Goal: Entertainment & Leisure: Consume media (video, audio)

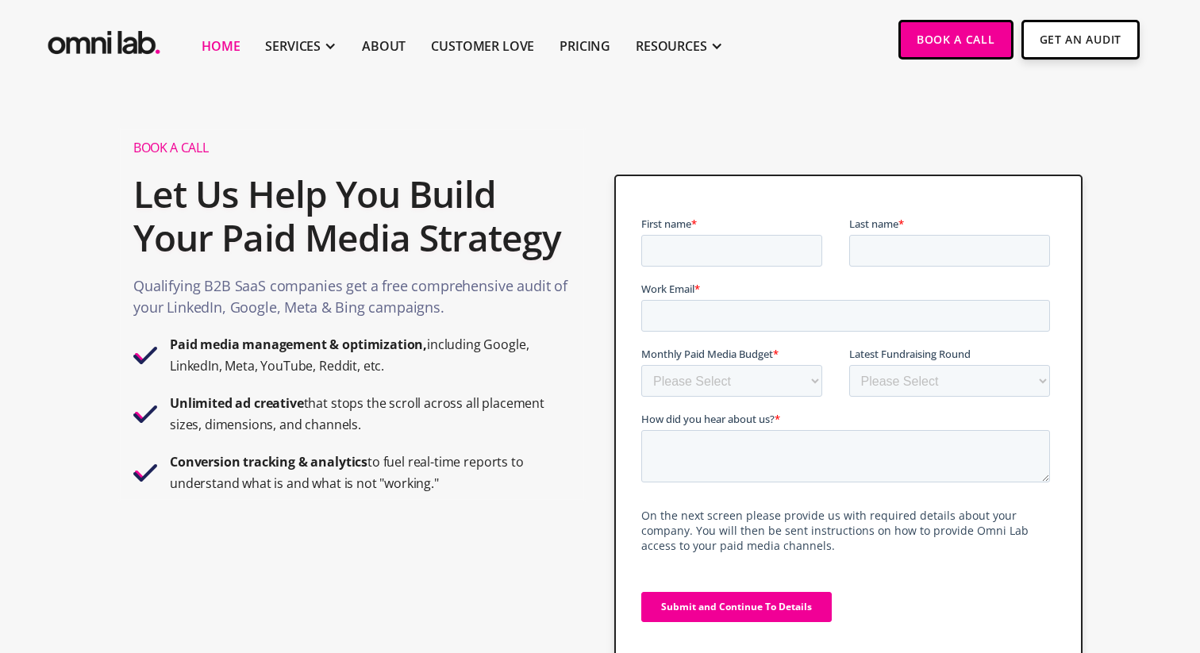
click at [212, 46] on link "Home" at bounding box center [221, 46] width 38 height 19
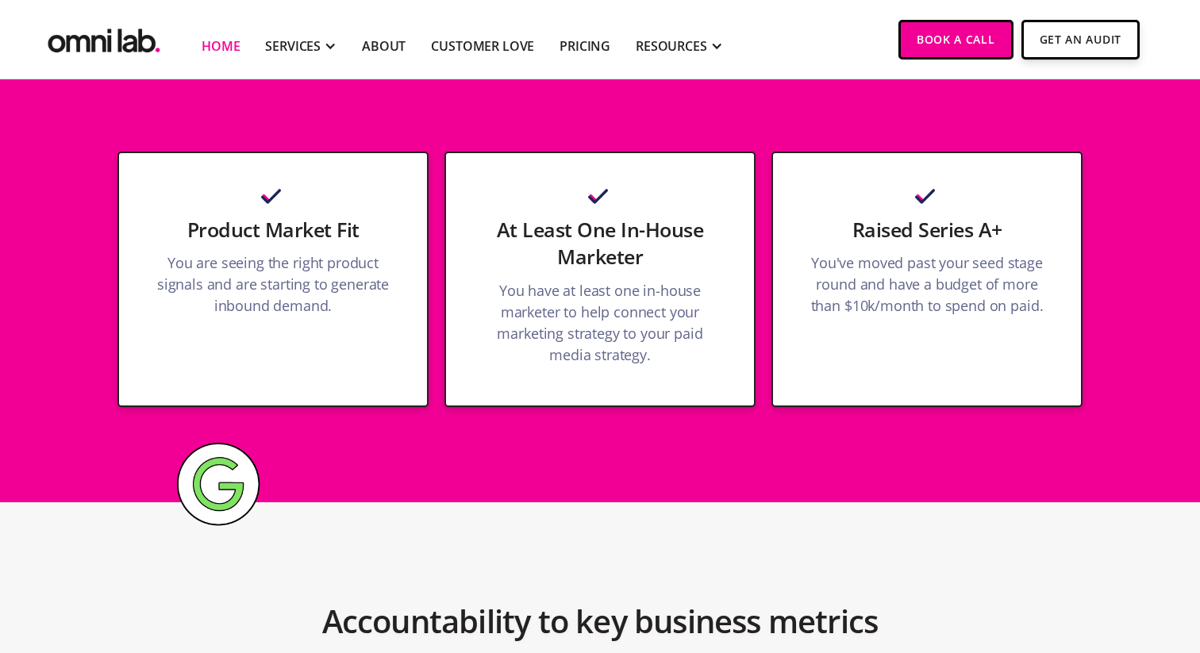
scroll to position [4366, 0]
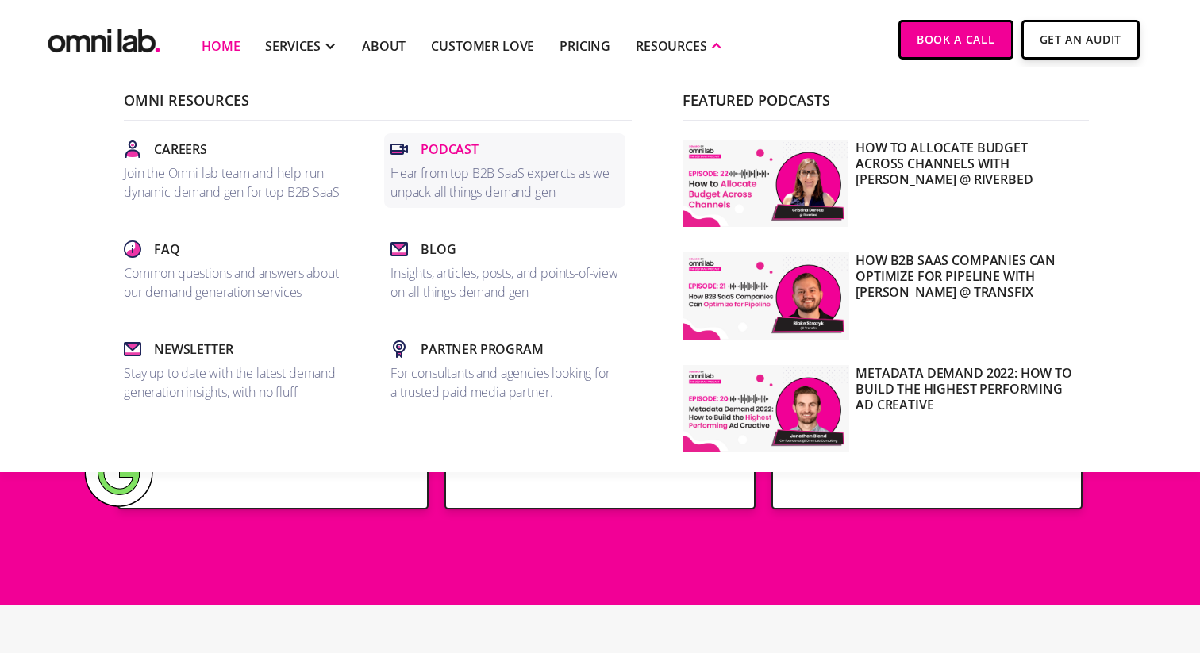
click at [460, 151] on p "Podcast" at bounding box center [450, 149] width 58 height 19
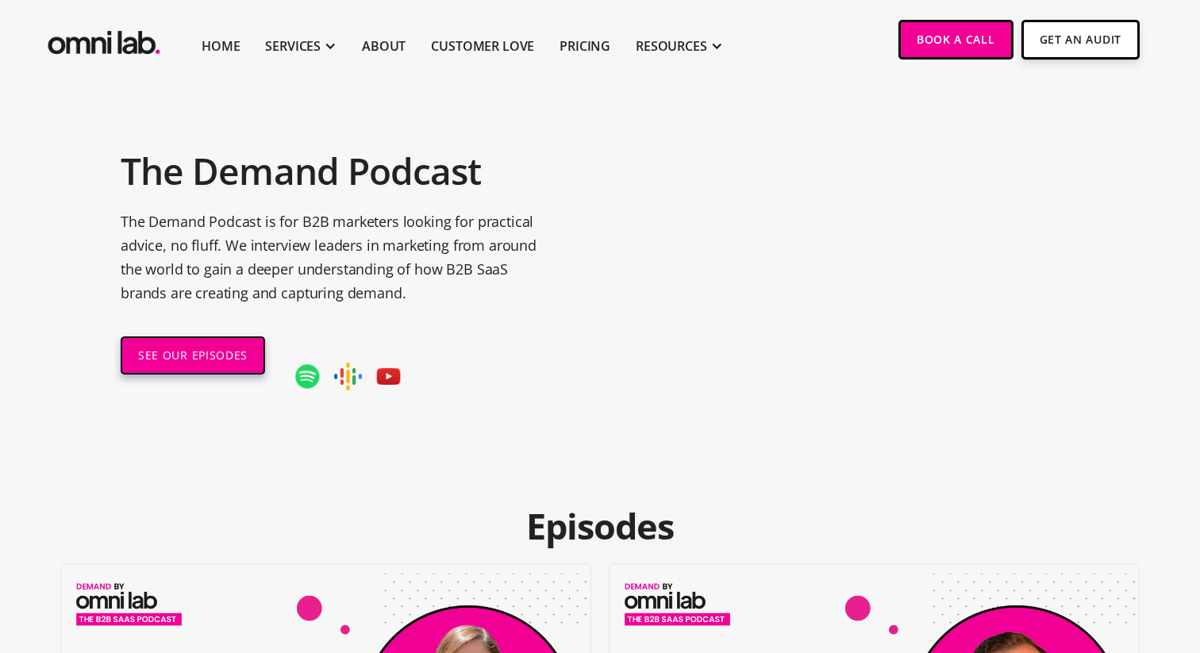
click at [223, 361] on link "SEE OUR EPISODES" at bounding box center [193, 356] width 144 height 38
click at [217, 356] on link "SEE OUR EPISODES" at bounding box center [193, 356] width 144 height 38
click at [189, 358] on link "SEE OUR EPISODES" at bounding box center [193, 356] width 144 height 38
